Goal: Information Seeking & Learning: Learn about a topic

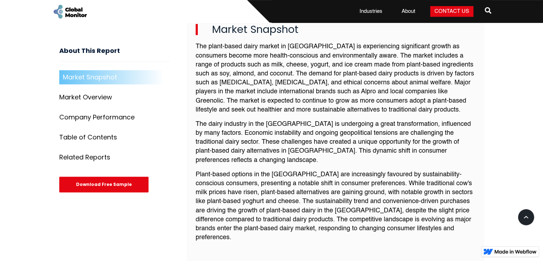
scroll to position [273, 0]
click at [109, 75] on div "Market Snapshot" at bounding box center [90, 77] width 54 height 7
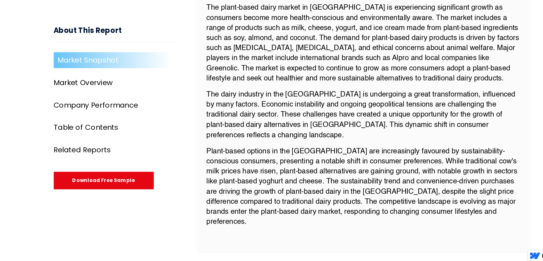
scroll to position [289, 0]
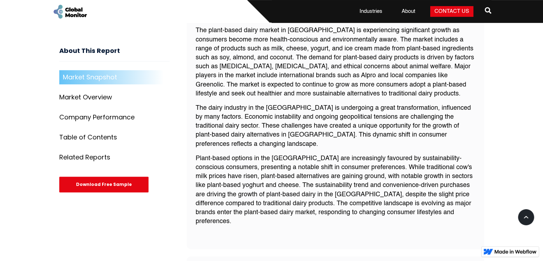
drag, startPoint x: 429, startPoint y: 113, endPoint x: 346, endPoint y: 119, distance: 83.5
click at [429, 113] on p "The dairy industry in the Egypt is undergoing a great transformation, influence…" at bounding box center [336, 126] width 280 height 45
click at [111, 81] on div "Market Snapshot" at bounding box center [90, 77] width 54 height 7
click at [105, 94] on div "Market Overview" at bounding box center [85, 97] width 53 height 7
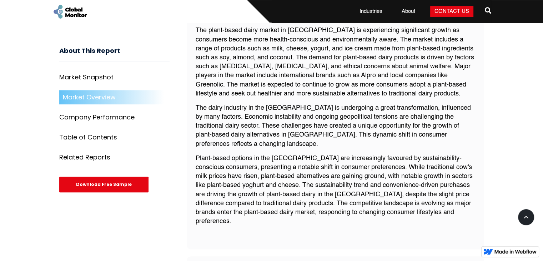
scroll to position [540, 0]
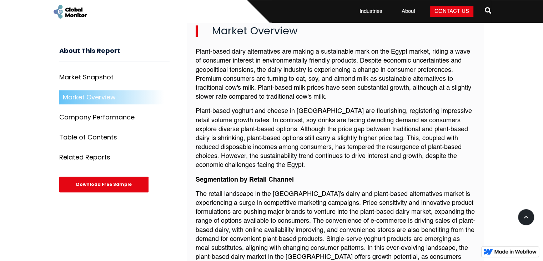
click at [104, 80] on div "Market Snapshot" at bounding box center [86, 77] width 54 height 7
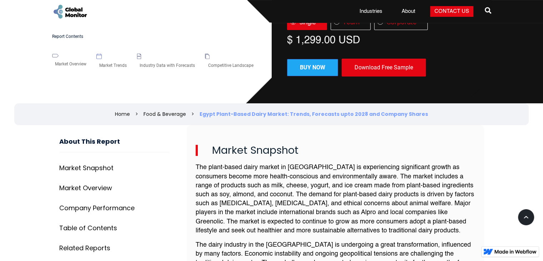
scroll to position [153, 0]
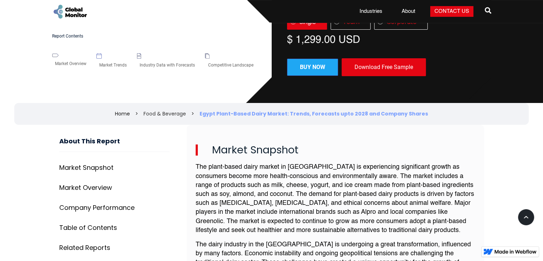
click at [184, 113] on link "Food & Beverage" at bounding box center [165, 113] width 43 height 7
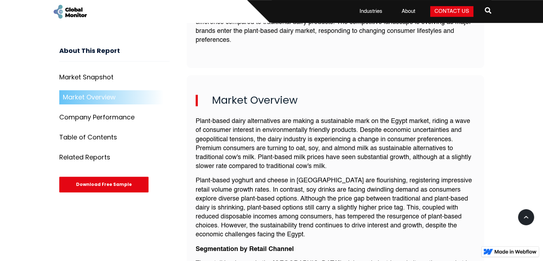
scroll to position [469, 0]
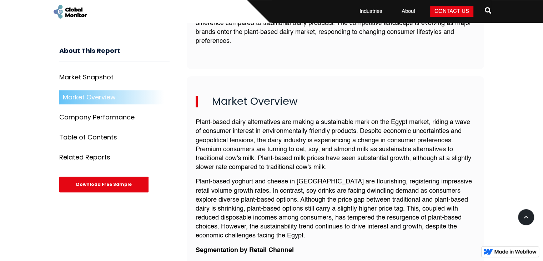
click at [121, 114] on div "Company Performance" at bounding box center [96, 117] width 75 height 7
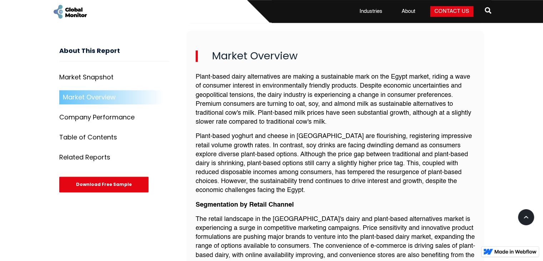
scroll to position [516, 0]
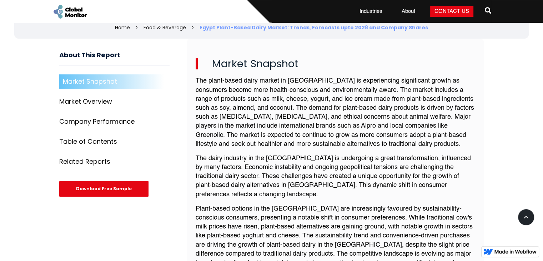
scroll to position [239, 0]
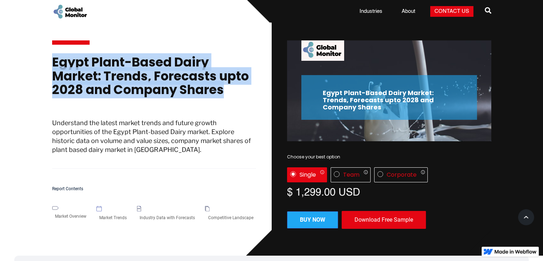
drag, startPoint x: 226, startPoint y: 87, endPoint x: 51, endPoint y: 51, distance: 178.0
click at [52, 51] on div "Egypt Plant-Based Dairy Market: Trends, Forecasts upto 2028 and Company Shares …" at bounding box center [154, 114] width 204 height 138
copy h1 "Egypt Plant-Based Dairy Market: Trends, Forecasts upto 2028 and Company Shares"
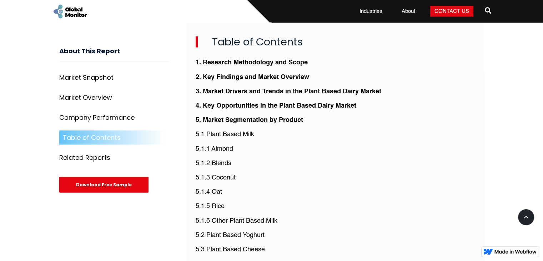
scroll to position [1569, 0]
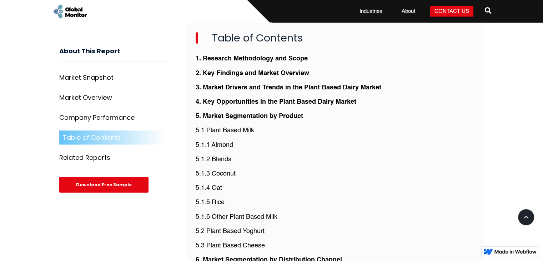
click at [194, 149] on div "Table of Contents 1. Research Methodology and Scope 2. Key Findings and Market …" at bounding box center [336, 201] width 298 height 376
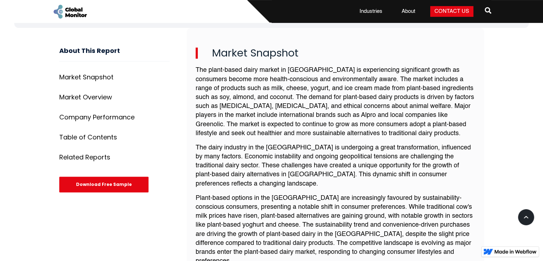
scroll to position [0, 0]
